Goal: Navigation & Orientation: Find specific page/section

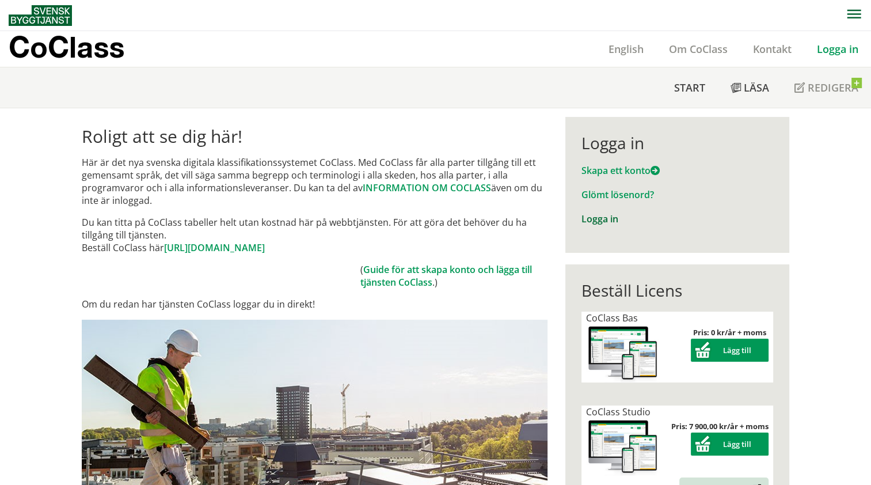
click at [599, 222] on link "Logga in" at bounding box center [599, 218] width 37 height 13
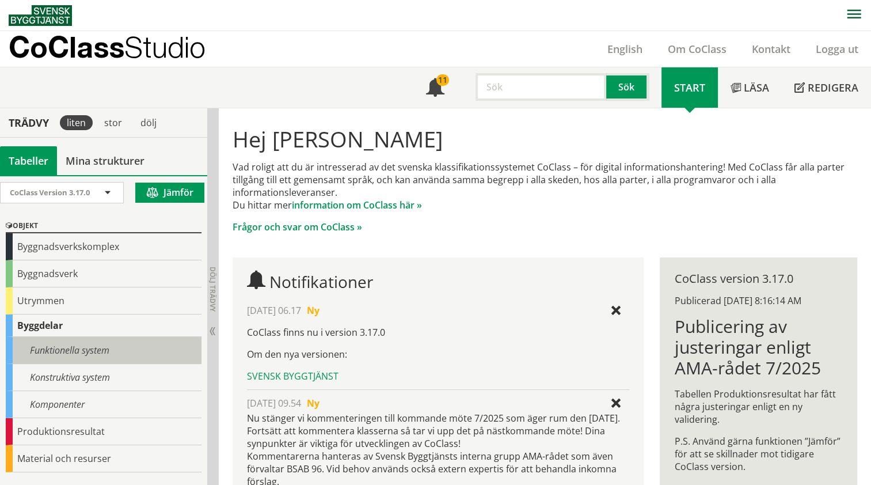
click at [89, 349] on div "Funktionella system" at bounding box center [104, 350] width 196 height 27
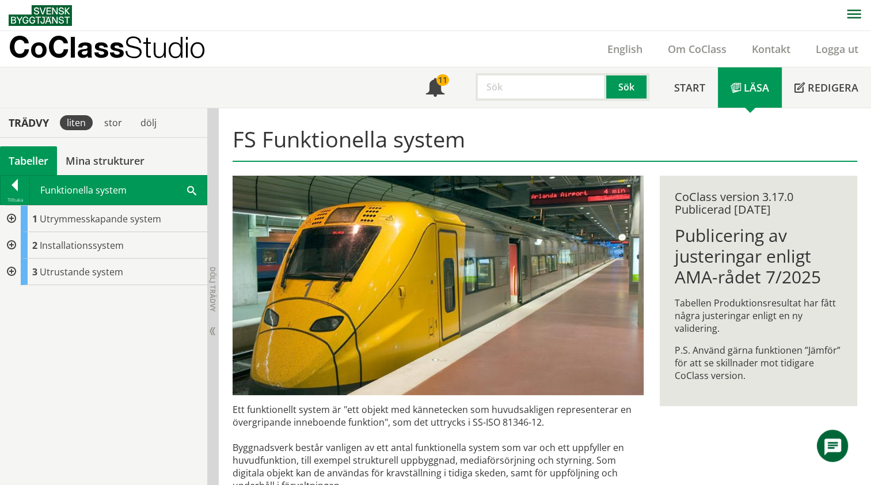
click at [12, 248] on div at bounding box center [10, 245] width 21 height 26
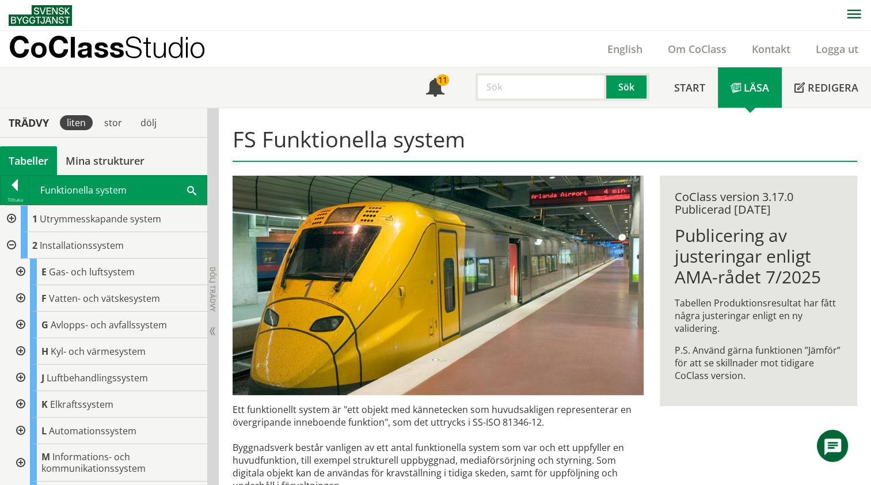
click at [20, 321] on div at bounding box center [19, 324] width 21 height 26
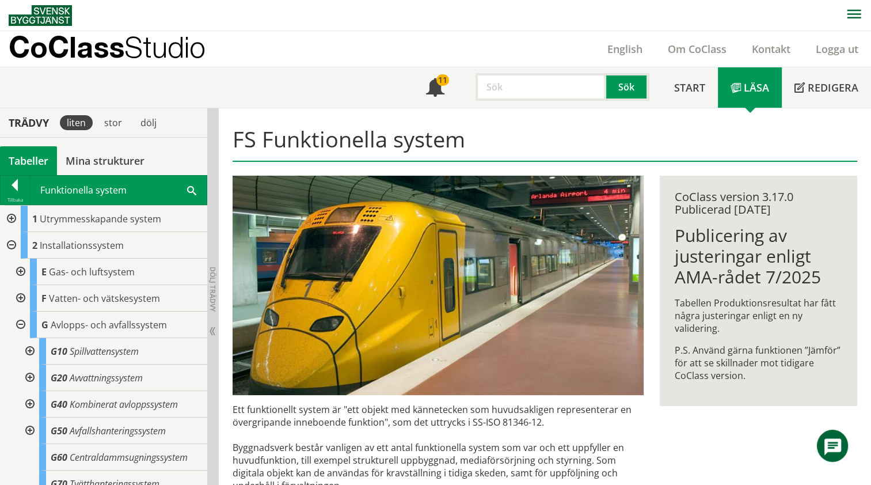
click at [35, 380] on div at bounding box center [28, 377] width 21 height 26
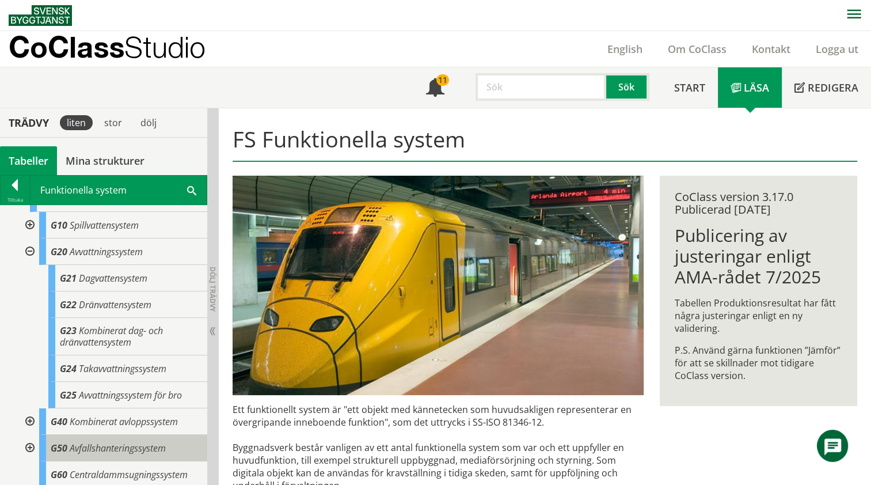
scroll to position [58, 0]
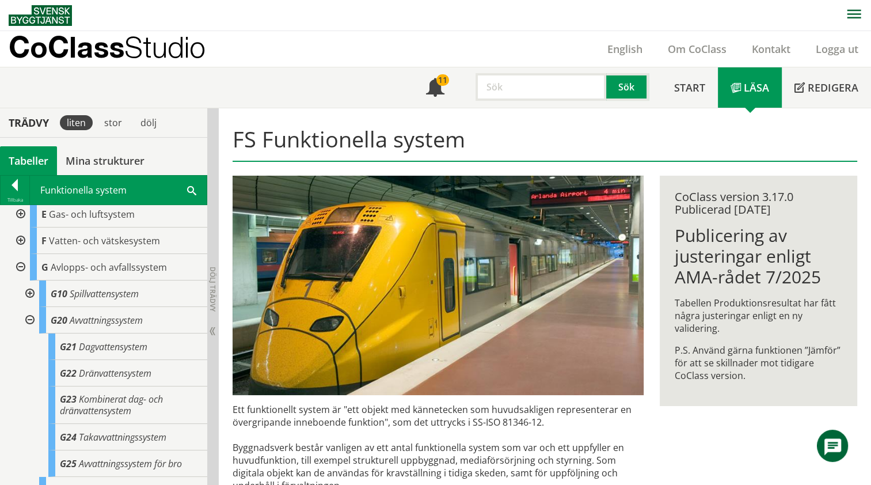
click at [25, 289] on div at bounding box center [28, 293] width 21 height 26
